Goal: Information Seeking & Learning: Learn about a topic

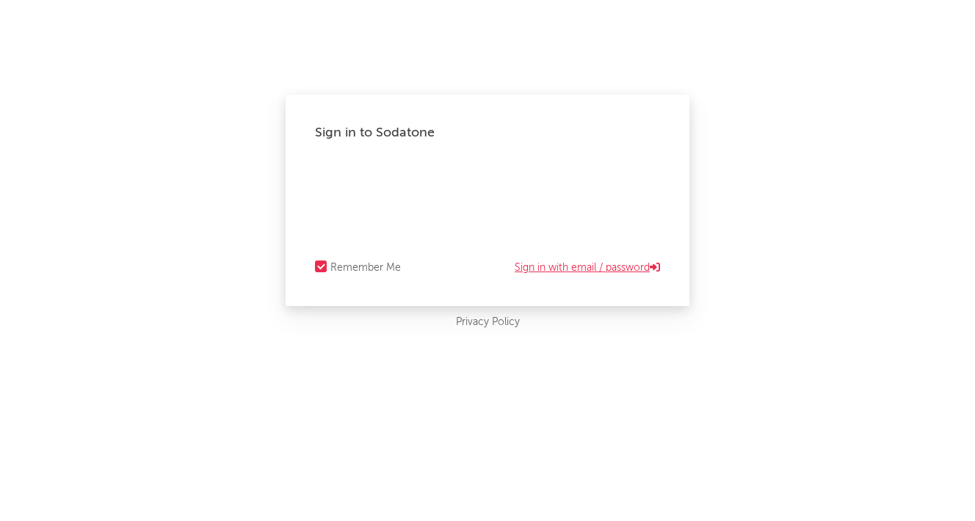
click at [568, 267] on link "Sign in with email / password" at bounding box center [586, 268] width 145 height 18
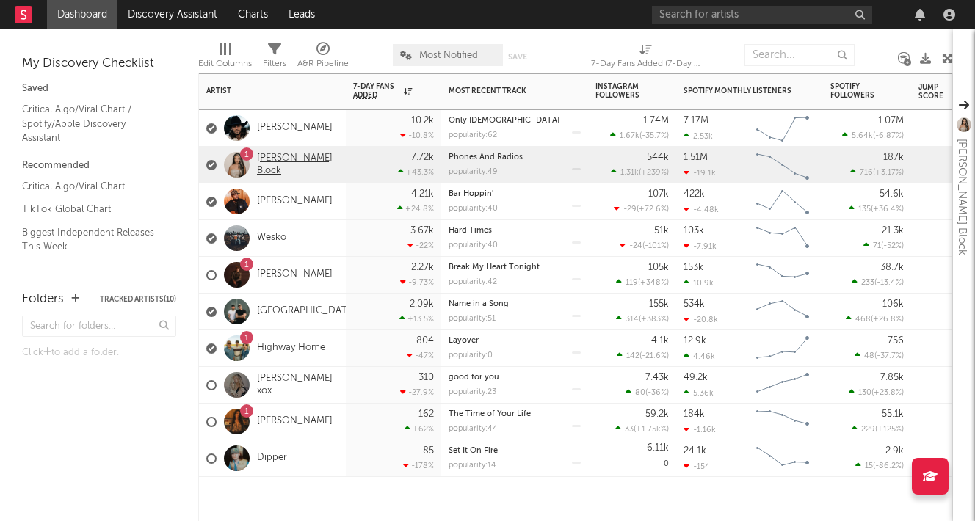
click at [277, 166] on link "[PERSON_NAME] Block" at bounding box center [297, 165] width 81 height 25
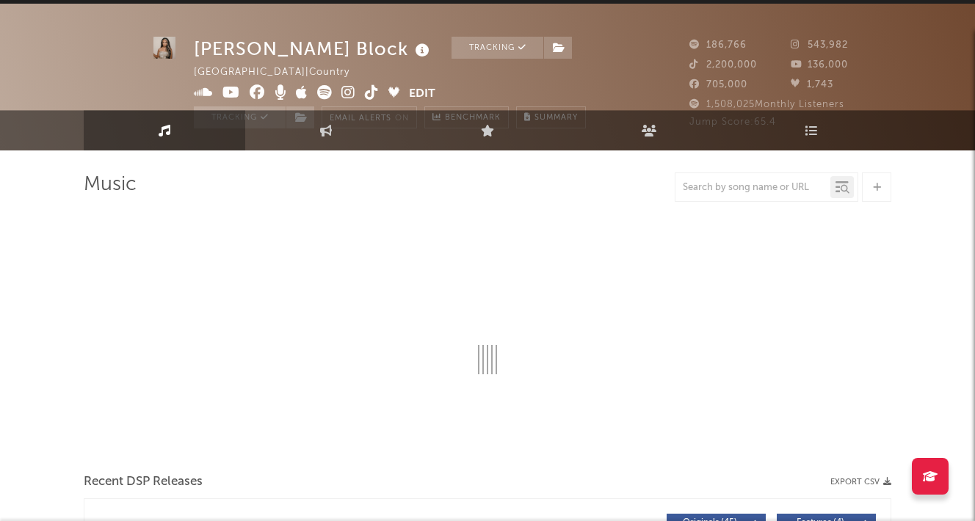
select select "6m"
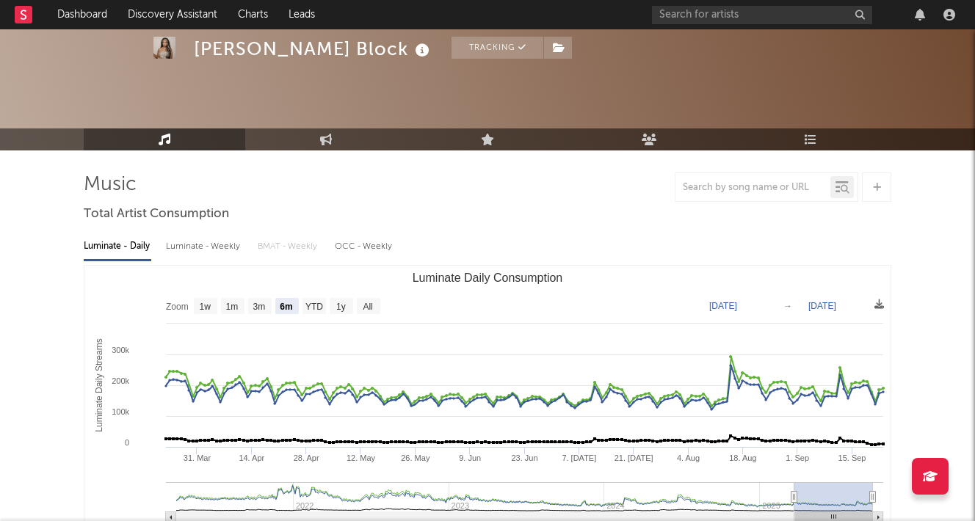
scroll to position [70, 0]
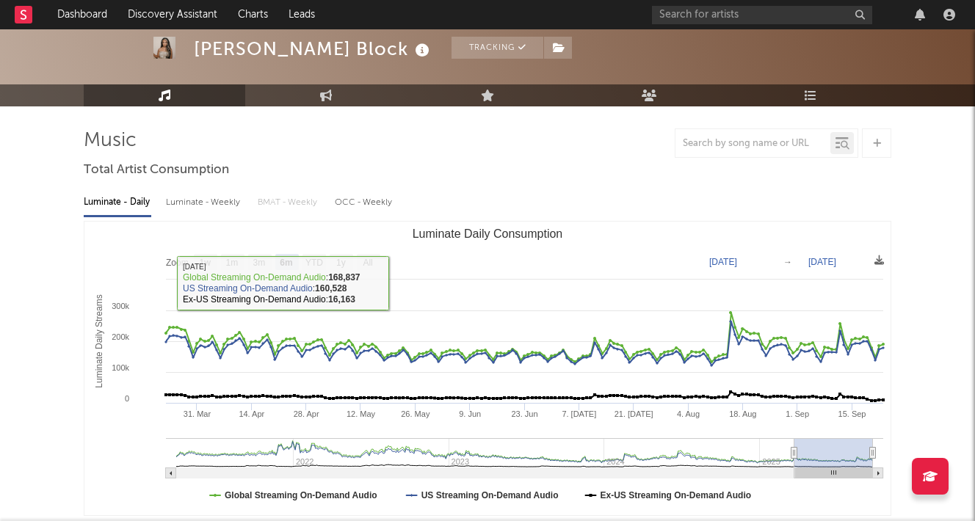
click at [224, 202] on div "Luminate - Weekly" at bounding box center [204, 202] width 77 height 25
select select "6m"
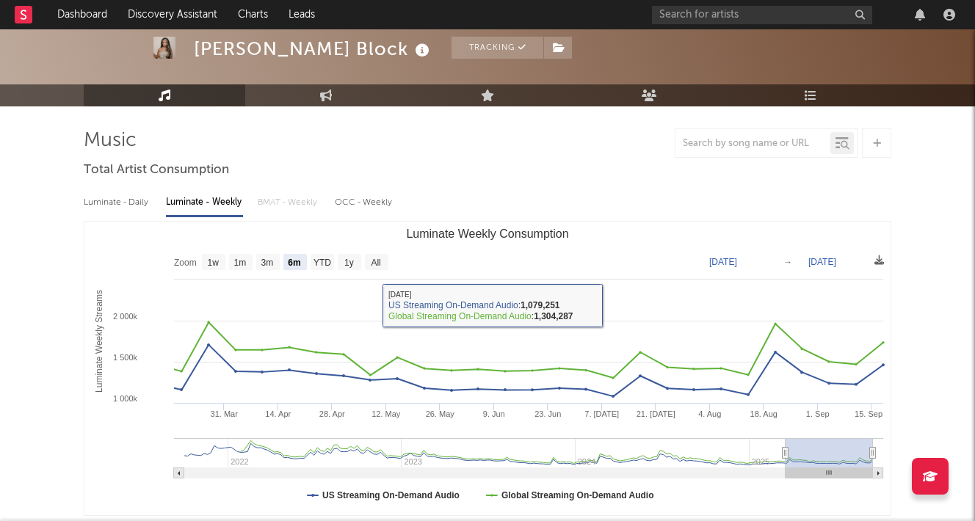
click at [123, 205] on div "Luminate - Daily" at bounding box center [118, 202] width 68 height 25
select select "6m"
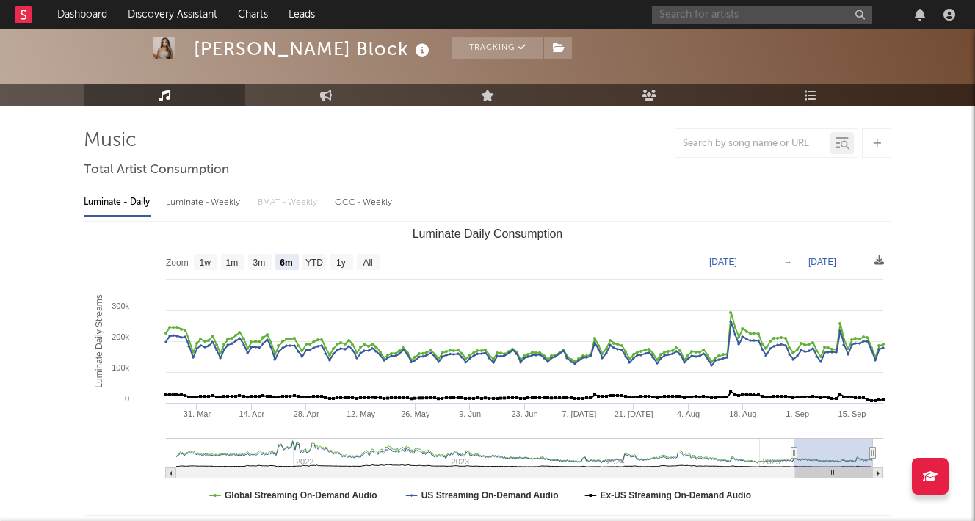
click at [728, 12] on input "text" at bounding box center [762, 15] width 220 height 18
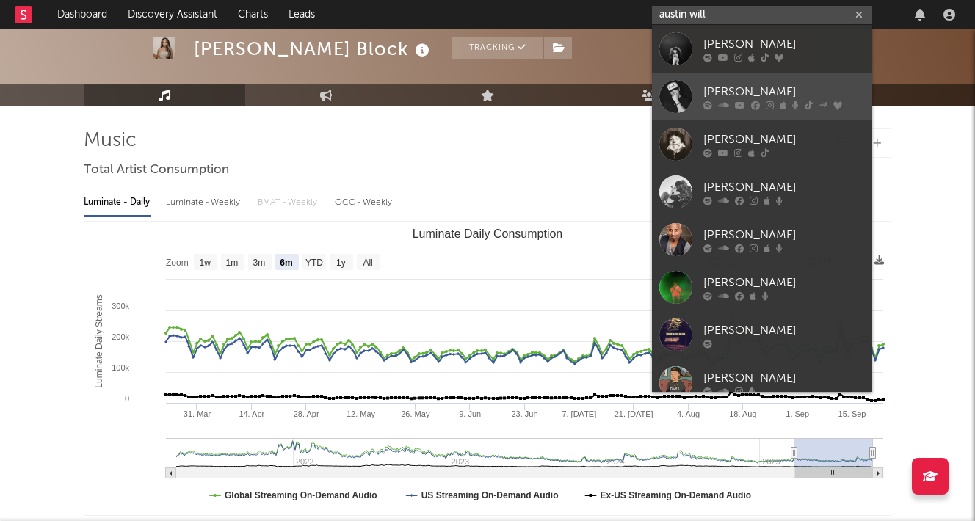
type input "austin will"
click at [735, 84] on div "[PERSON_NAME]" at bounding box center [783, 92] width 161 height 18
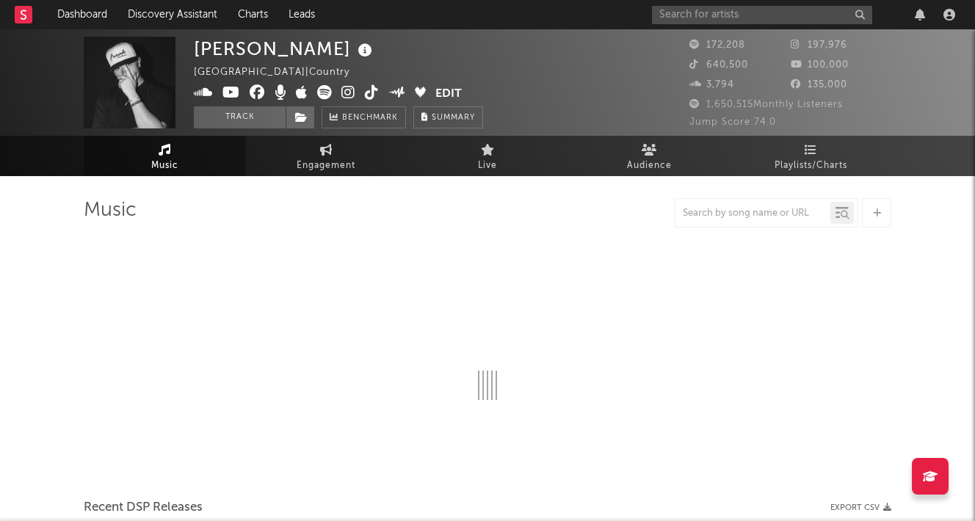
select select "6m"
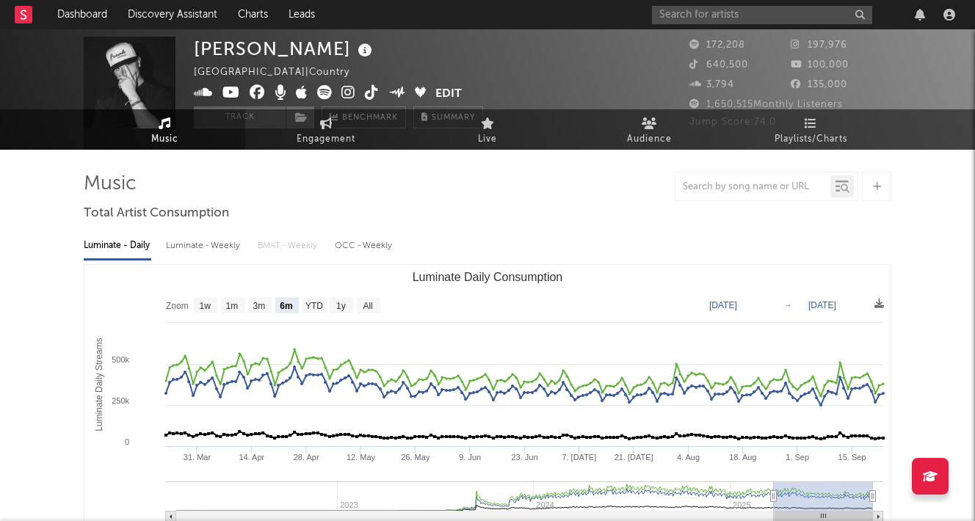
scroll to position [29, 0]
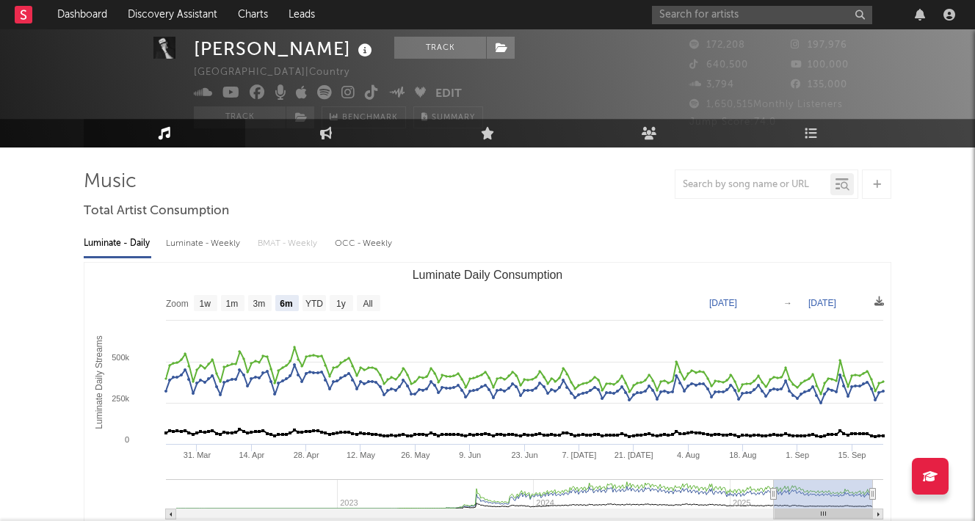
click at [197, 240] on div "Luminate - Weekly" at bounding box center [204, 243] width 77 height 25
select select "6m"
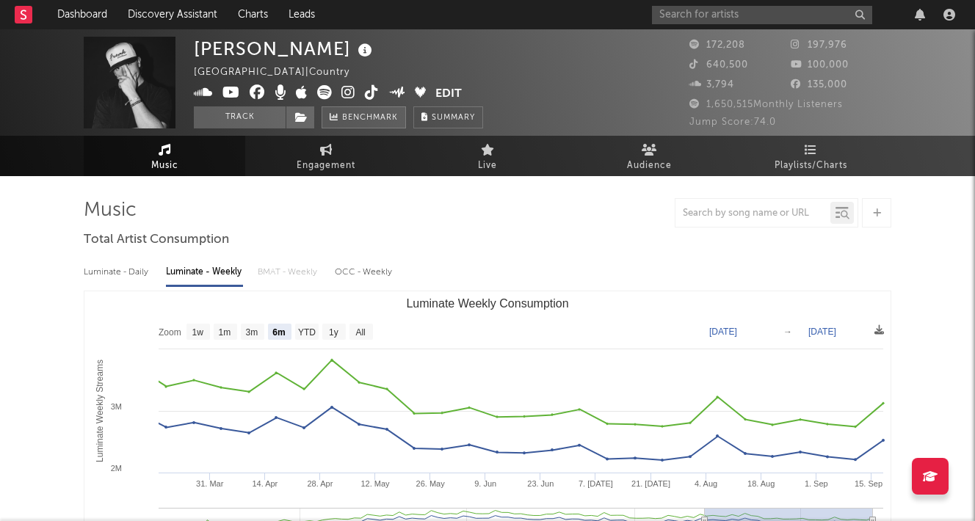
scroll to position [0, 0]
click at [330, 154] on icon at bounding box center [326, 150] width 12 height 12
select select "1w"
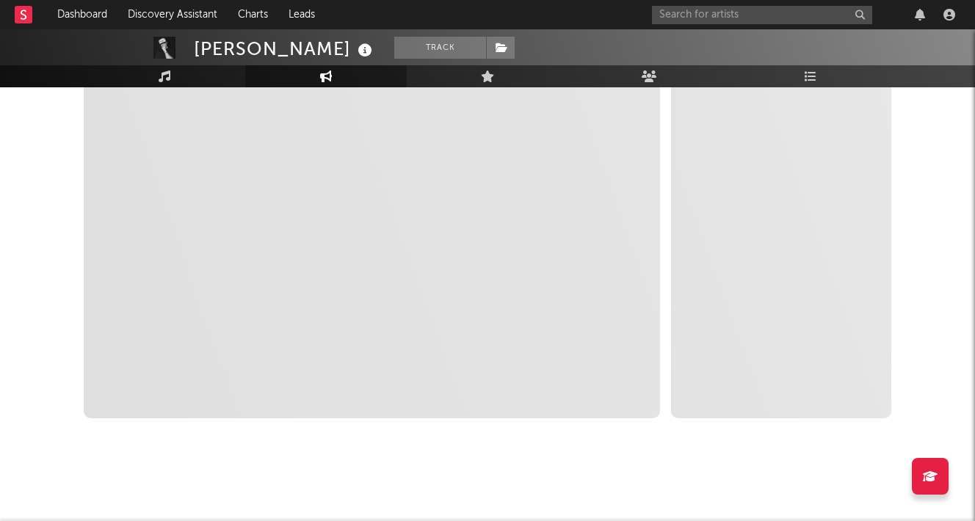
scroll to position [279, 0]
select select "1m"
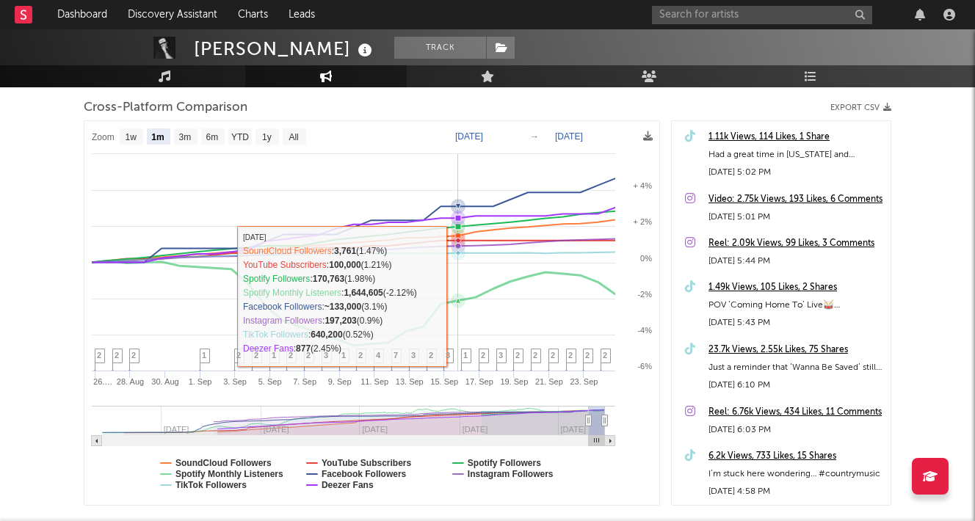
scroll to position [188, 0]
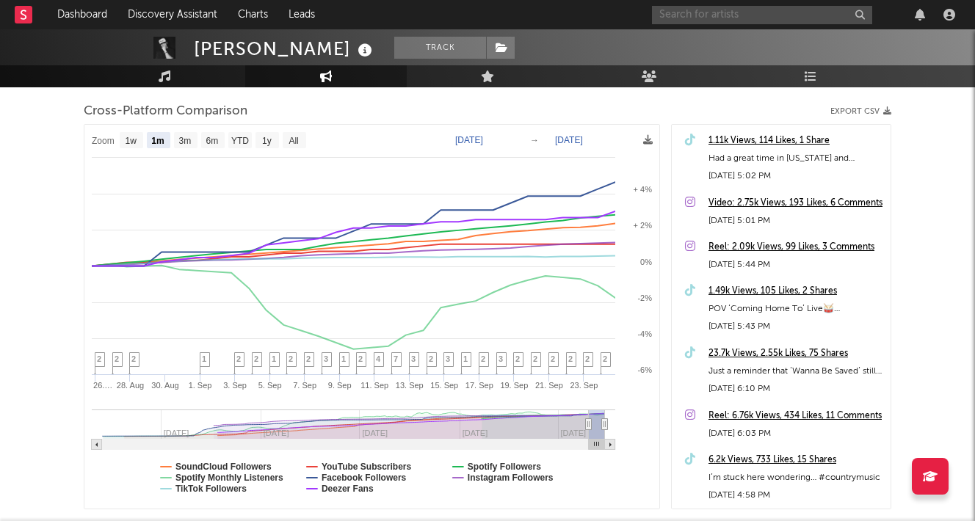
click at [702, 15] on input "text" at bounding box center [762, 15] width 220 height 18
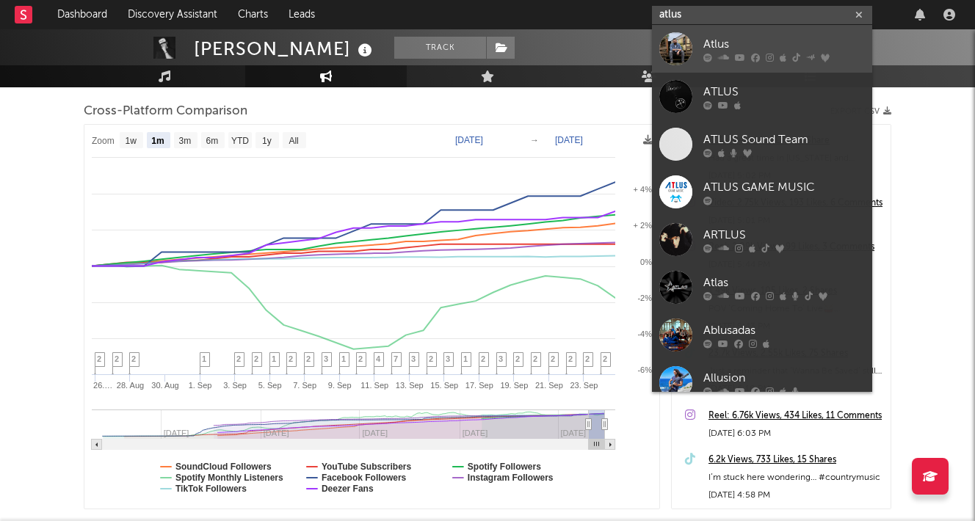
type input "atlus"
click at [733, 35] on div "Atlus" at bounding box center [783, 44] width 161 height 18
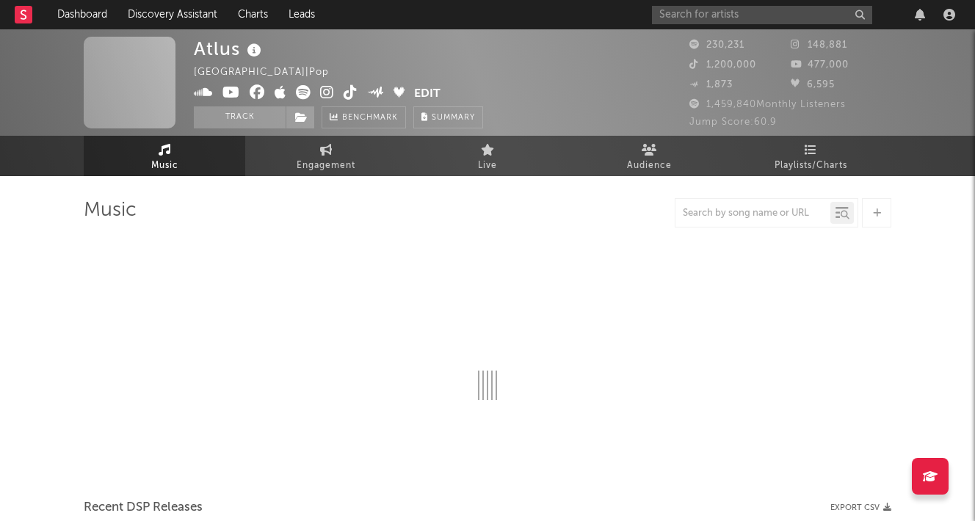
select select "6m"
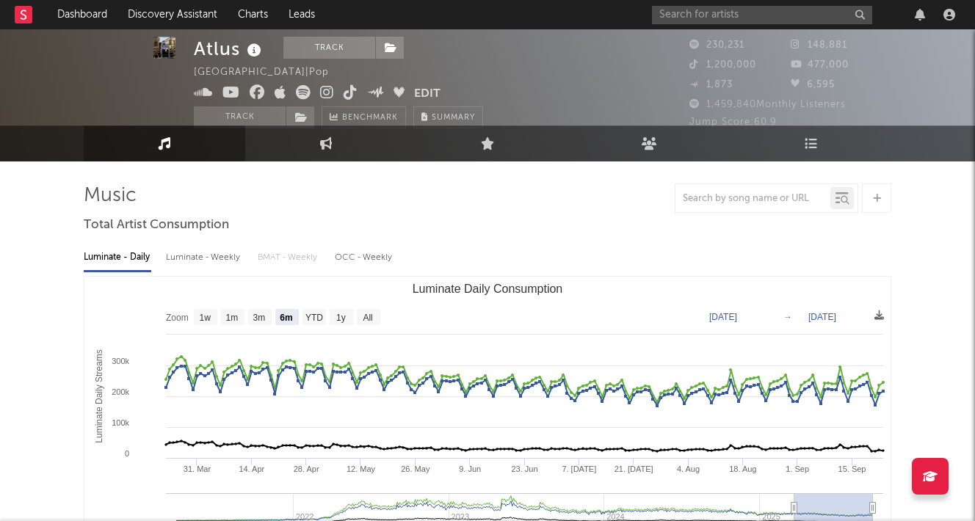
scroll to position [19, 0]
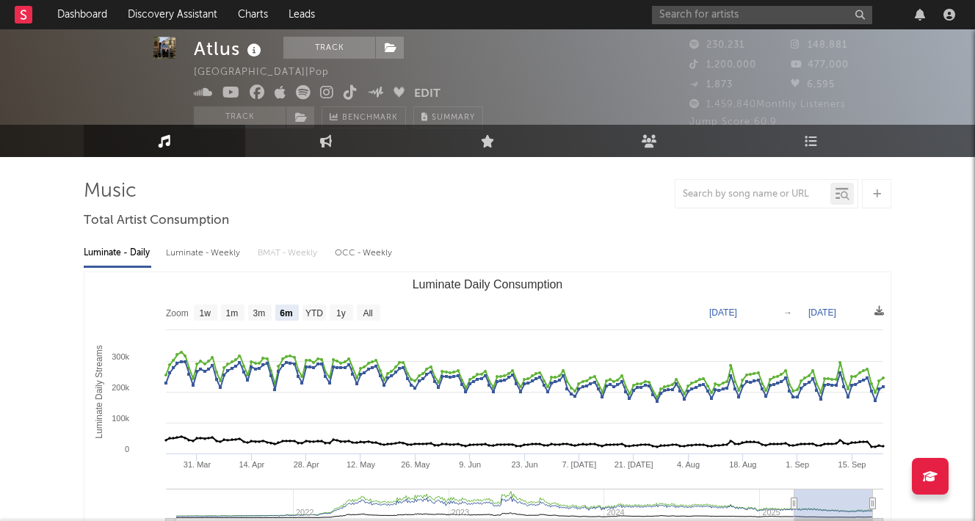
click at [215, 253] on div "Luminate - Weekly" at bounding box center [204, 253] width 77 height 25
select select "6m"
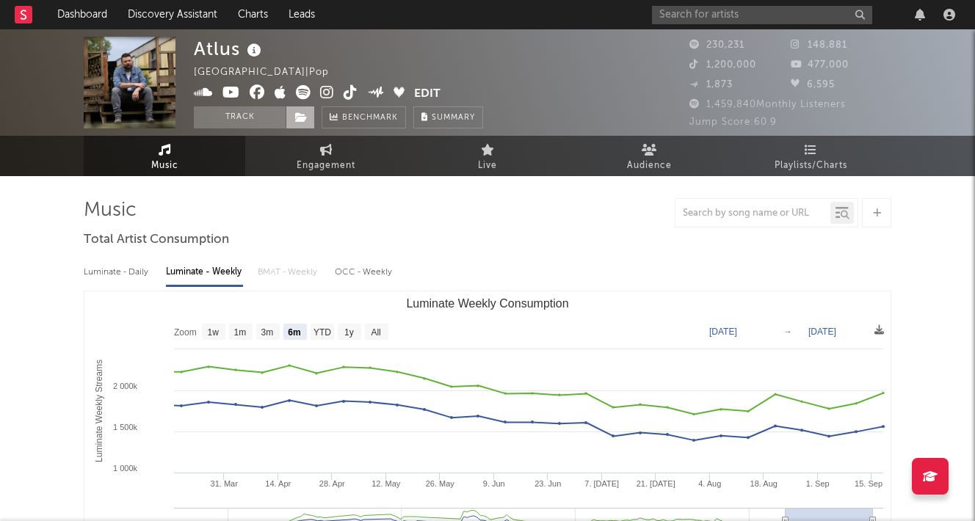
scroll to position [0, 0]
click at [313, 156] on link "Engagement" at bounding box center [325, 156] width 161 height 40
select select "1w"
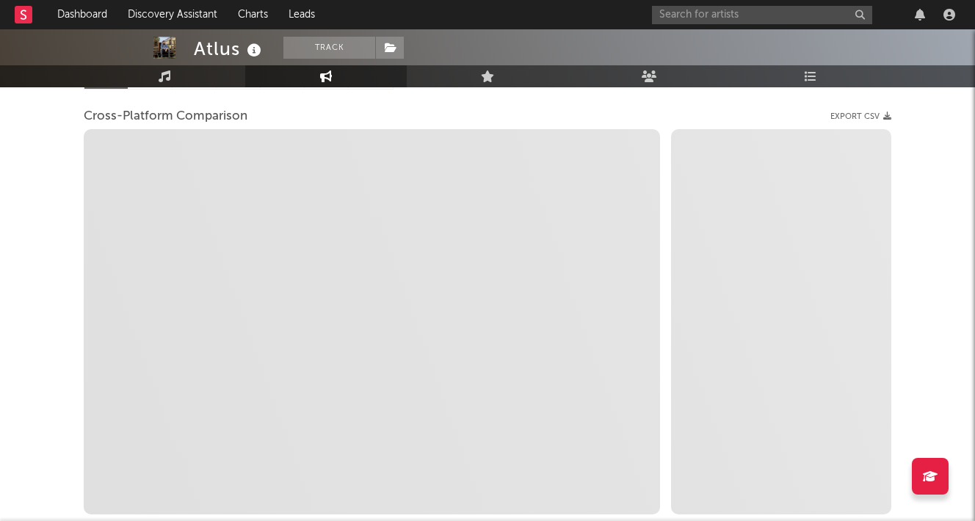
scroll to position [194, 0]
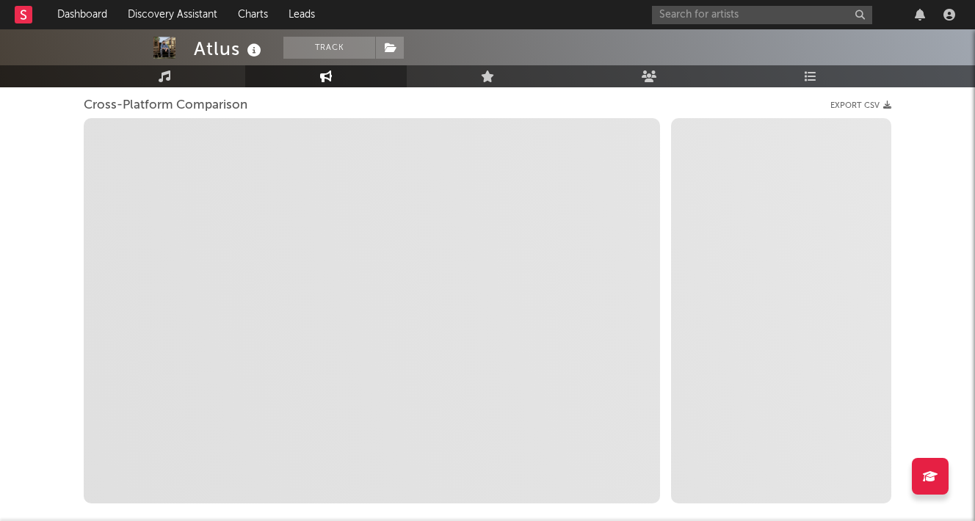
select select "1m"
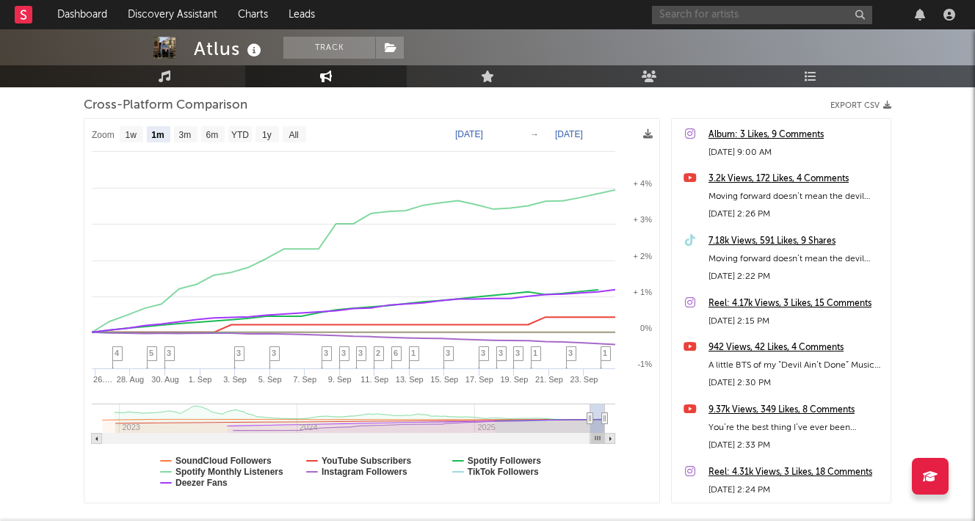
click at [724, 12] on input "text" at bounding box center [762, 15] width 220 height 18
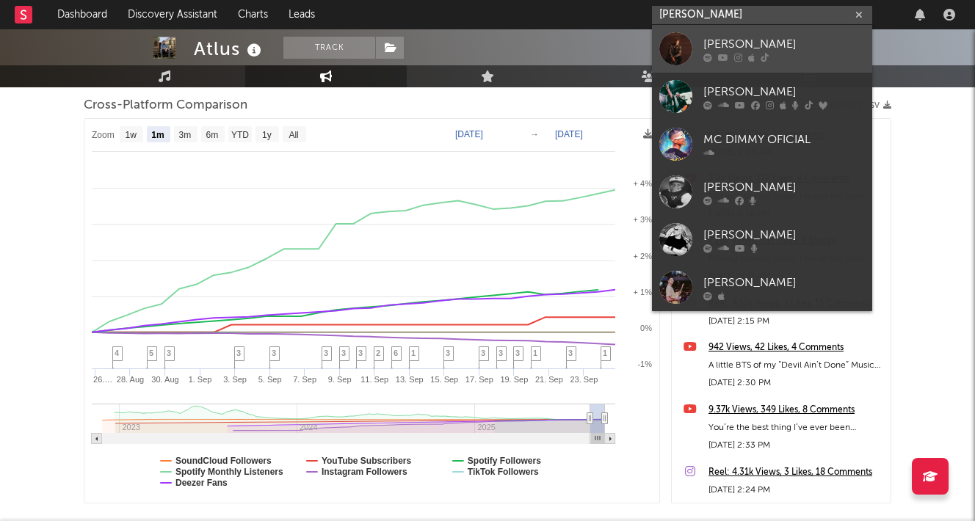
type input "[PERSON_NAME]"
click at [796, 35] on div "[PERSON_NAME]" at bounding box center [783, 44] width 161 height 18
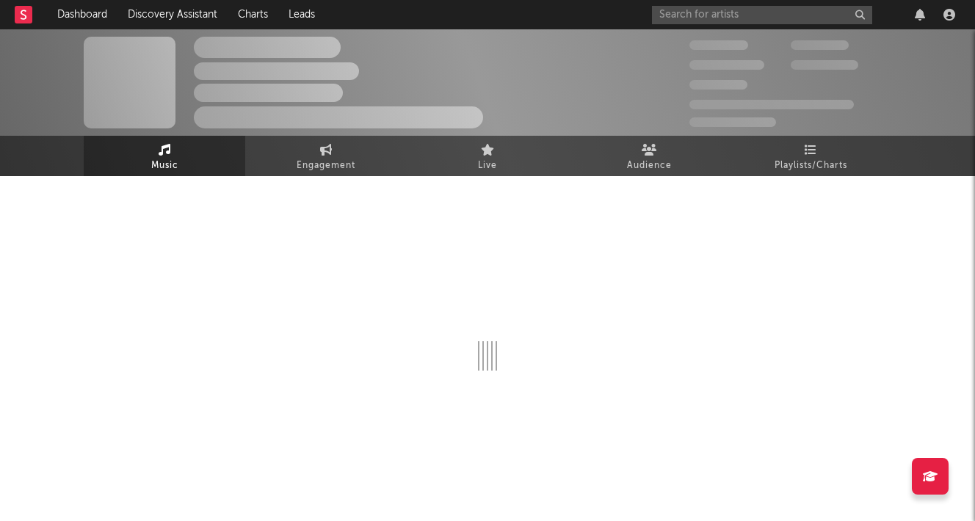
select select "6m"
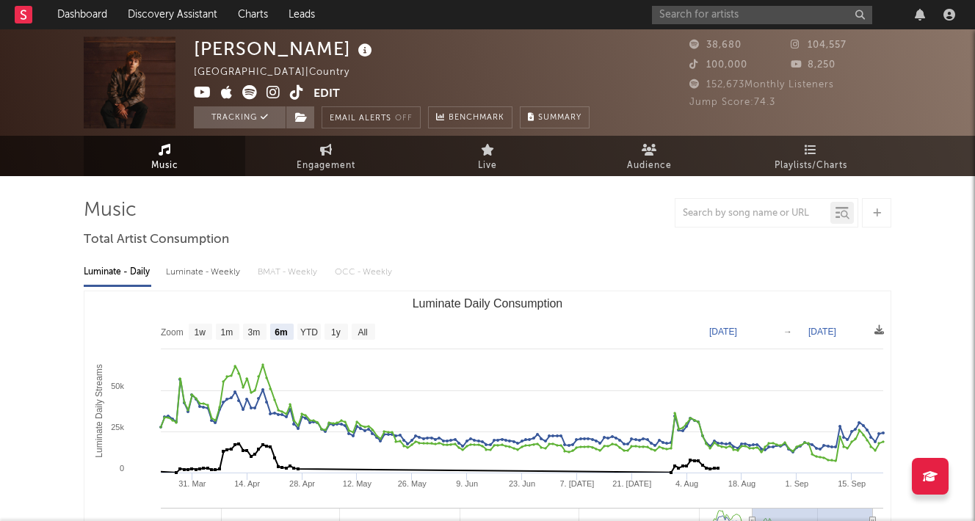
click at [219, 269] on div "Luminate - Weekly" at bounding box center [204, 272] width 77 height 25
select select "6m"
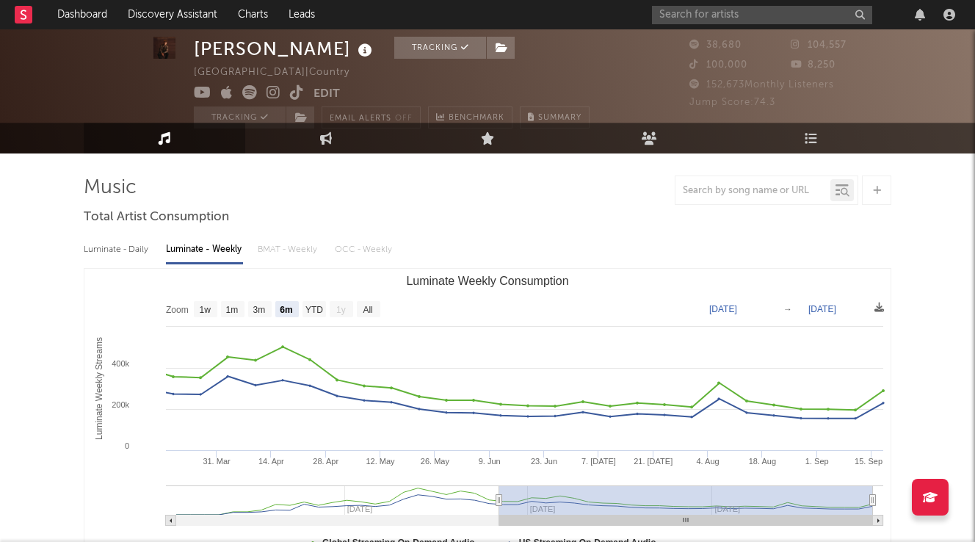
scroll to position [23, 0]
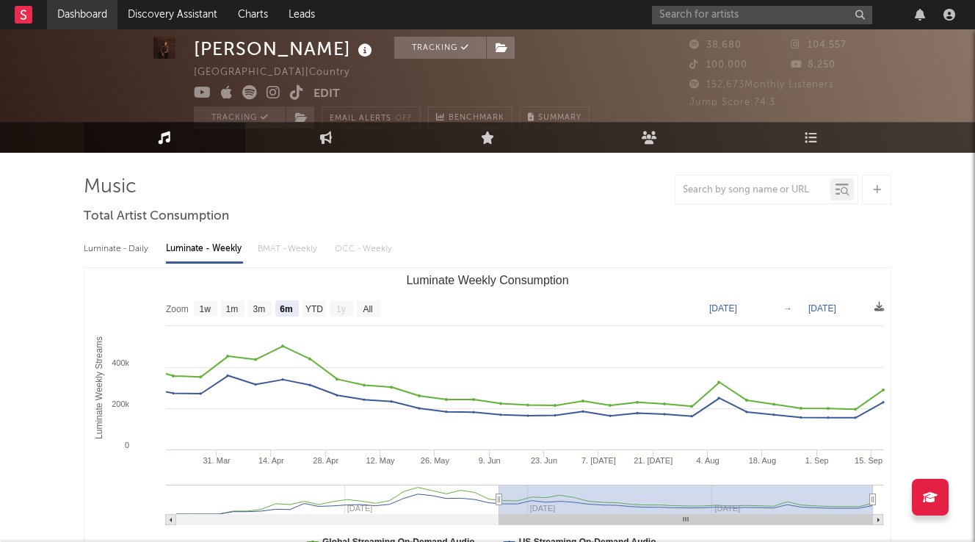
click at [107, 23] on link "Dashboard" at bounding box center [82, 14] width 70 height 29
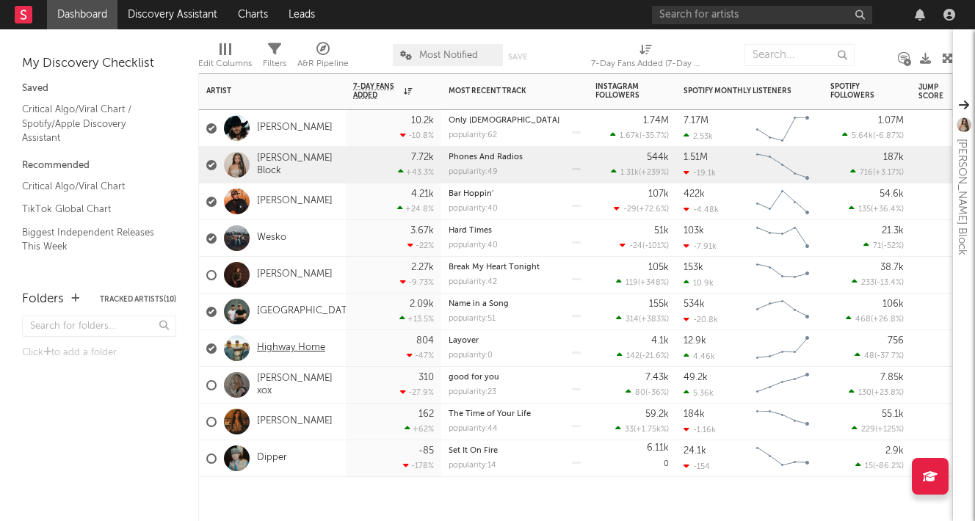
click at [305, 346] on link "Highway Home" at bounding box center [291, 348] width 68 height 12
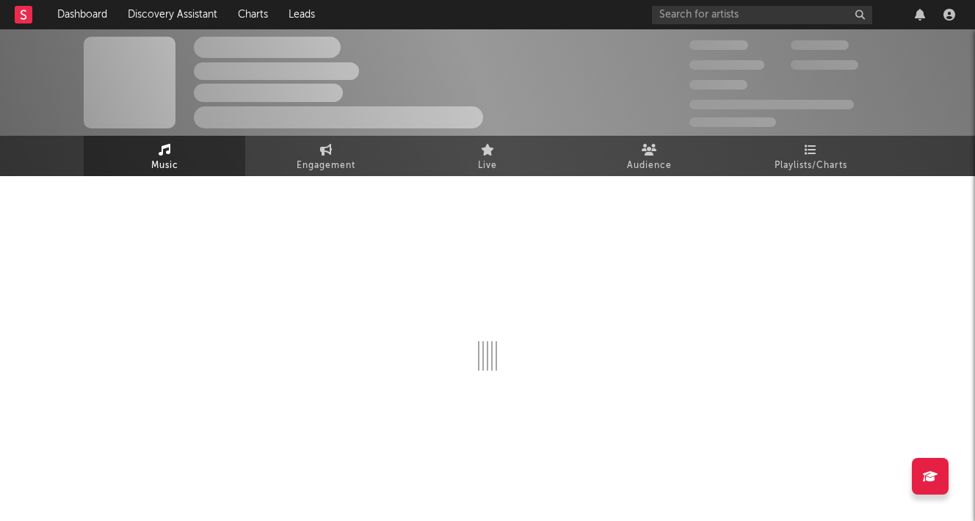
select select "6m"
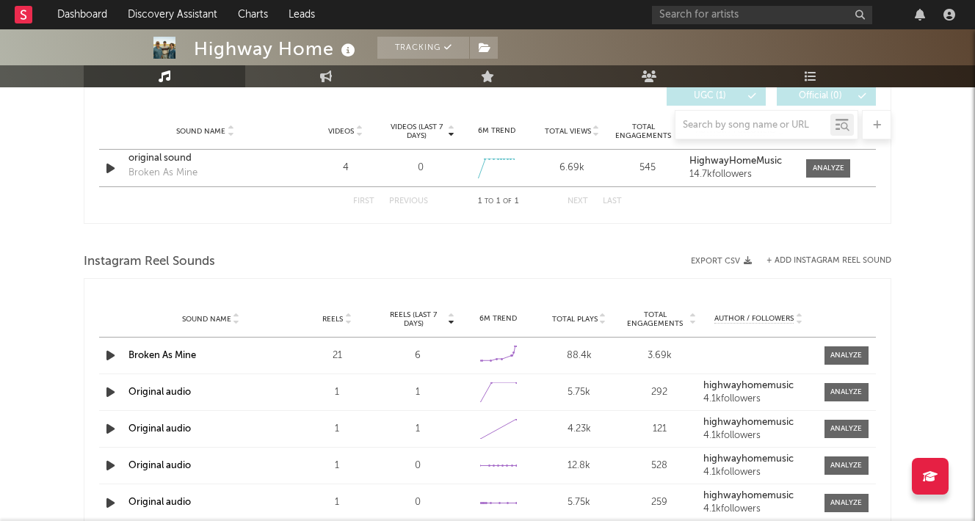
scroll to position [1131, 0]
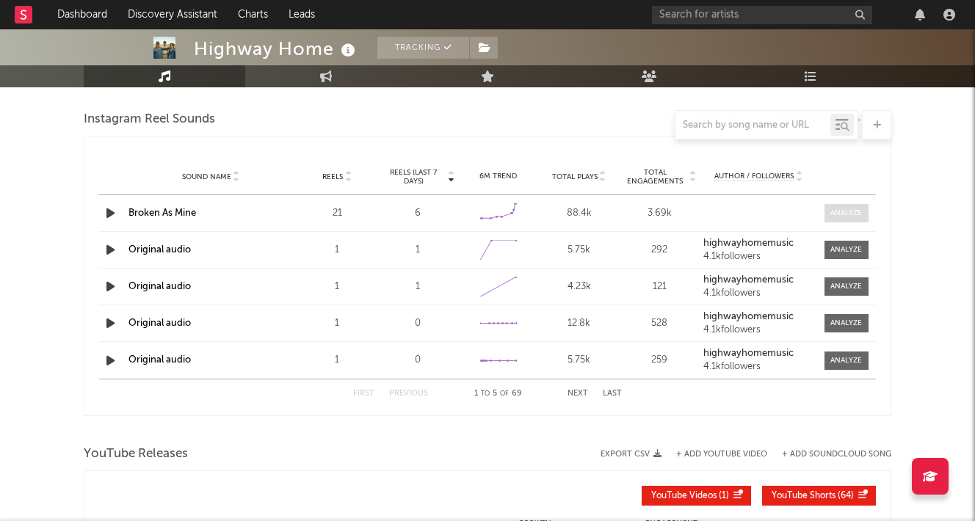
click at [837, 214] on div at bounding box center [846, 213] width 32 height 11
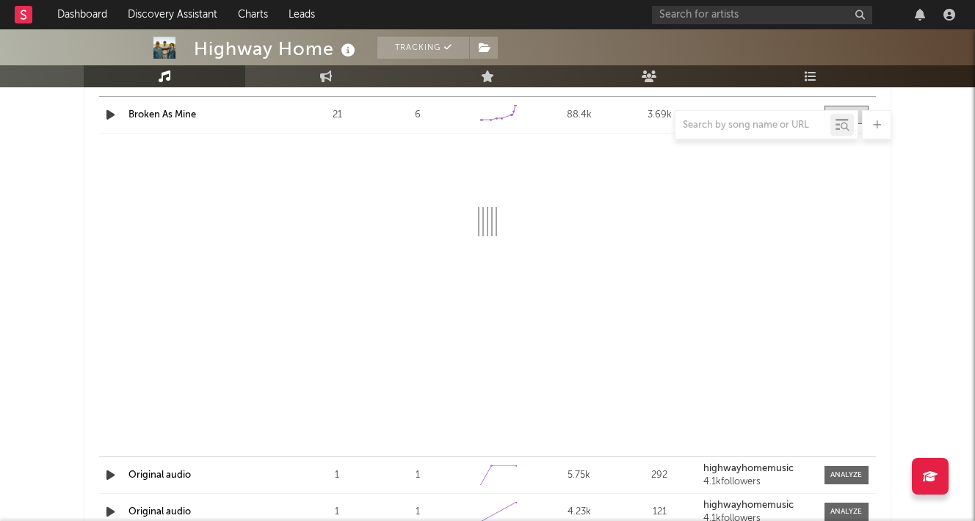
select select "1w"
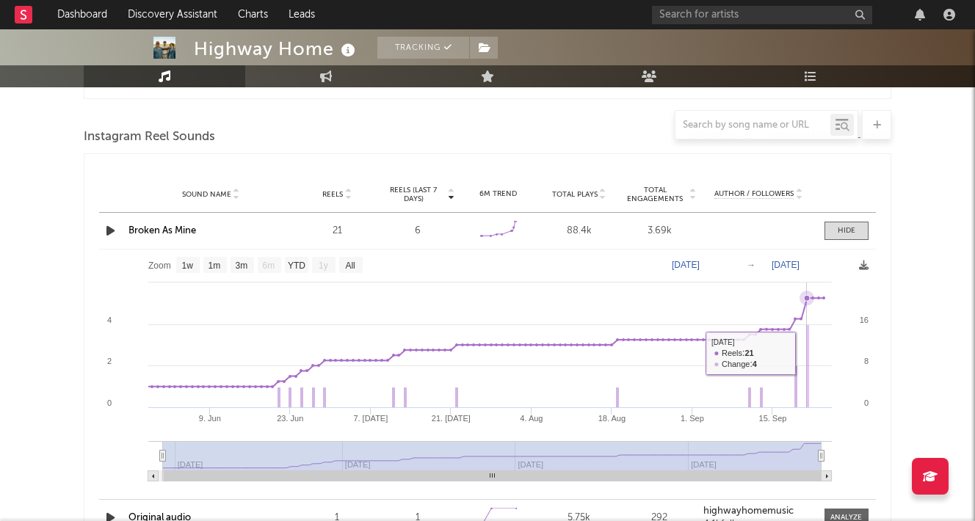
scroll to position [1100, 0]
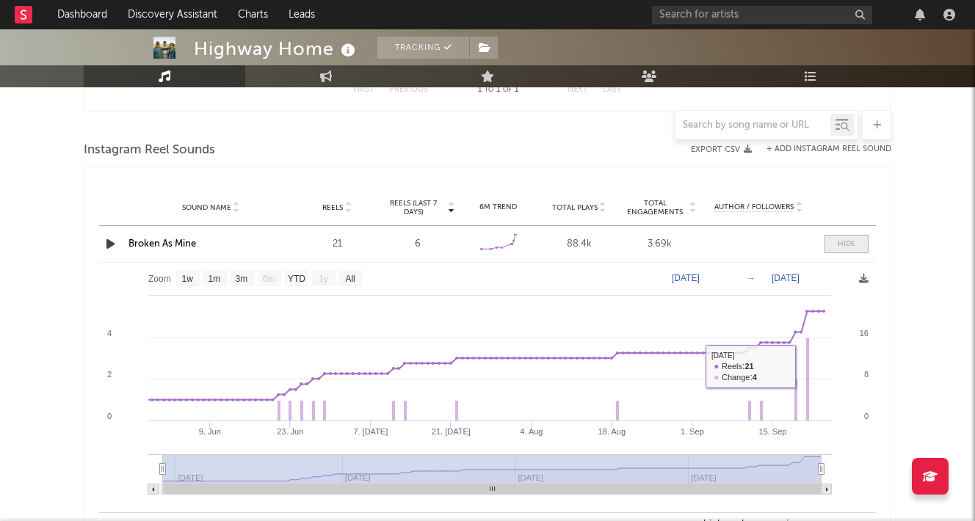
click at [830, 242] on span at bounding box center [846, 244] width 44 height 18
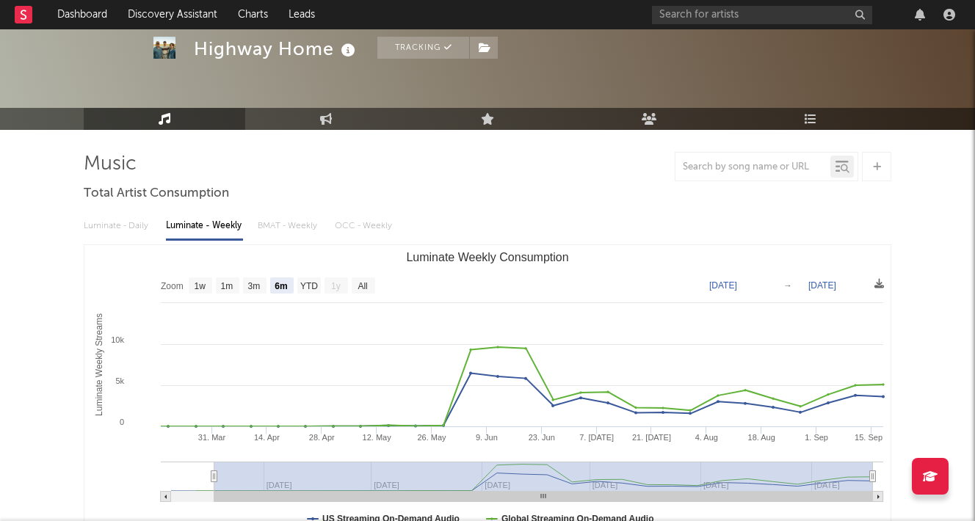
scroll to position [48, 0]
